Goal: Book appointment/travel/reservation

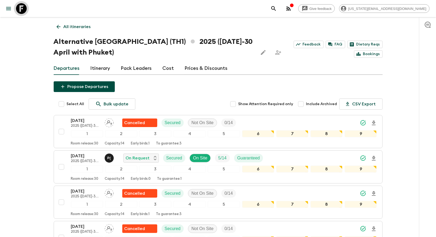
click at [20, 10] on icon at bounding box center [21, 8] width 11 height 11
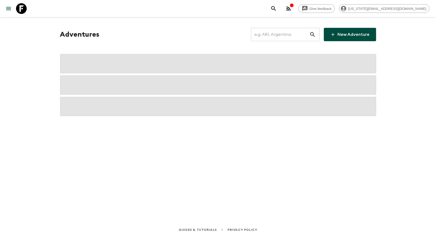
click at [274, 32] on input "text" at bounding box center [280, 34] width 58 height 15
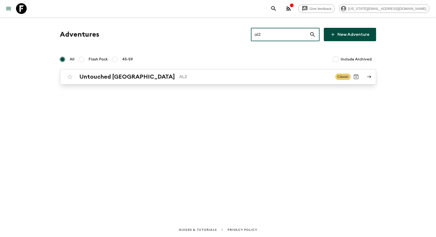
type input "al2"
click at [226, 80] on div "Untouched Albania AL2 Classic" at bounding box center [208, 76] width 286 height 11
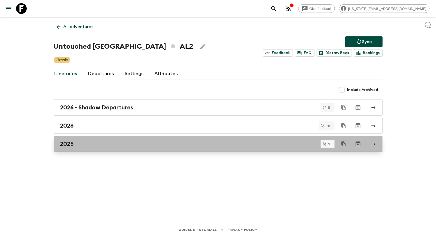
click at [67, 142] on h2 "2025" at bounding box center [67, 143] width 14 height 7
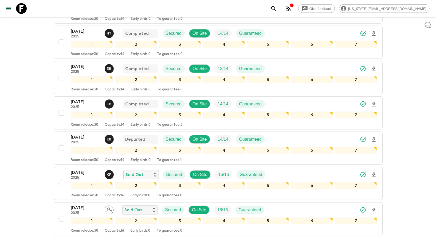
scroll to position [226, 0]
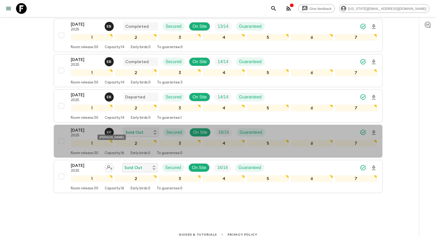
drag, startPoint x: 120, startPoint y: 137, endPoint x: 99, endPoint y: 138, distance: 21.1
click at [99, 138] on div "[PERSON_NAME]" at bounding box center [111, 136] width 28 height 5
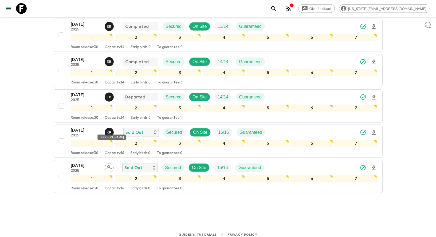
copy div "[PERSON_NAME]"
click at [0, 104] on div "Give feedback [US_STATE][EMAIL_ADDRESS][DOMAIN_NAME] All itineraries Untouched …" at bounding box center [218, 8] width 436 height 468
